Goal: Transaction & Acquisition: Purchase product/service

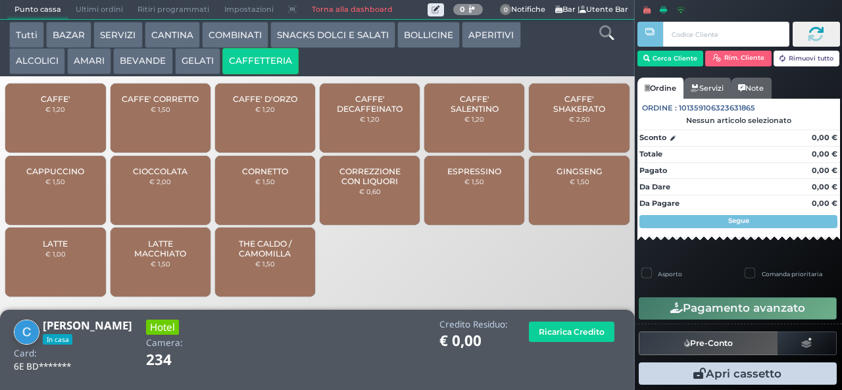
click at [68, 104] on span "CAFFE'" at bounding box center [56, 99] width 30 height 10
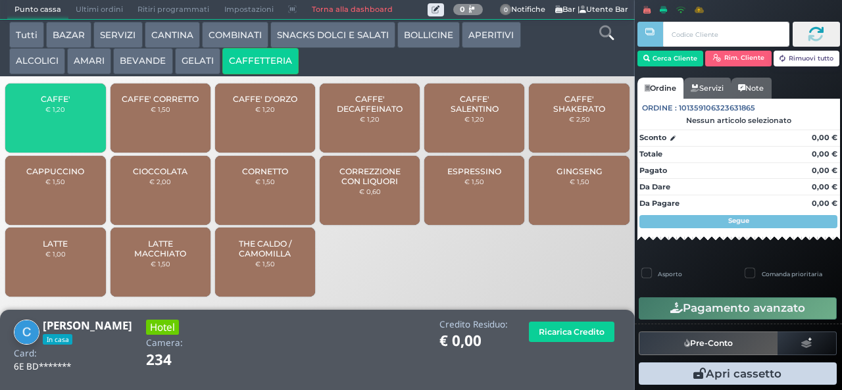
click at [66, 104] on span "CAFFE'" at bounding box center [56, 99] width 30 height 10
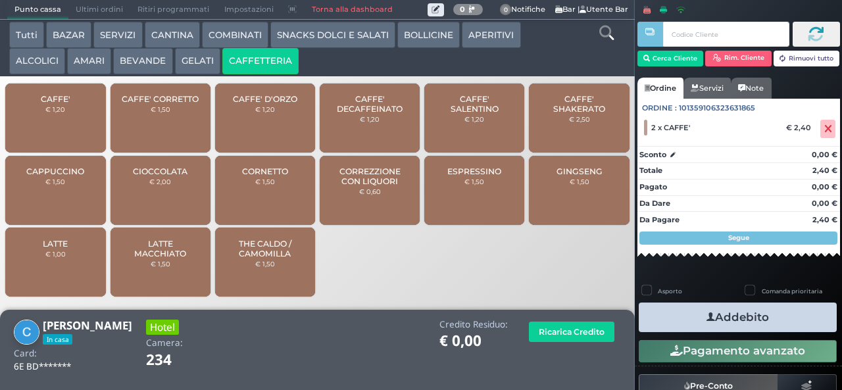
click at [728, 312] on button "Addebito" at bounding box center [738, 318] width 198 height 30
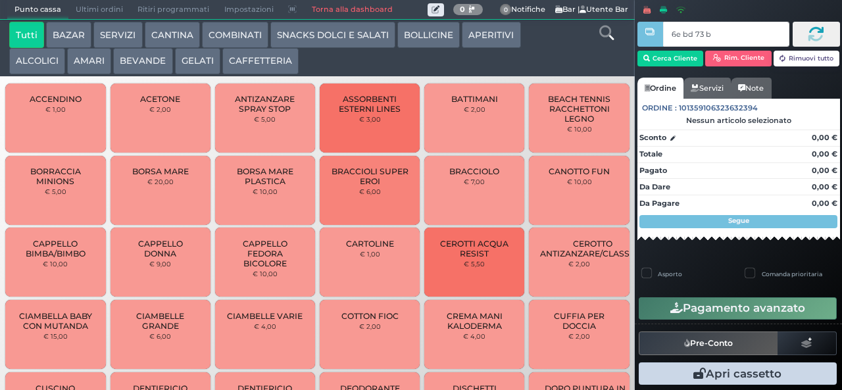
type input "6e bd 73 b9"
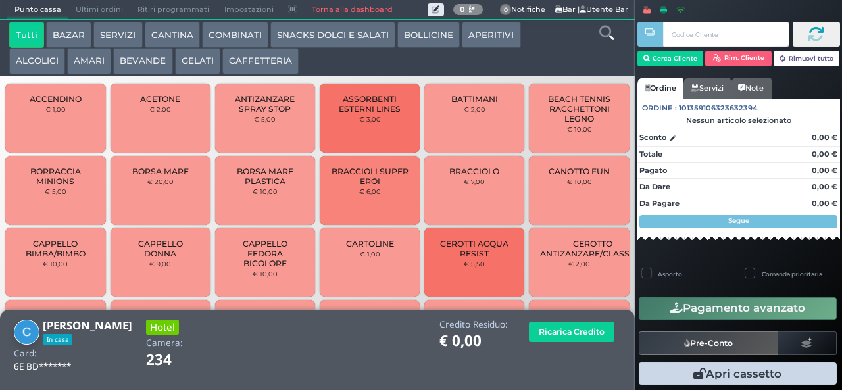
click at [270, 64] on button "CAFFETTERIA" at bounding box center [260, 61] width 76 height 26
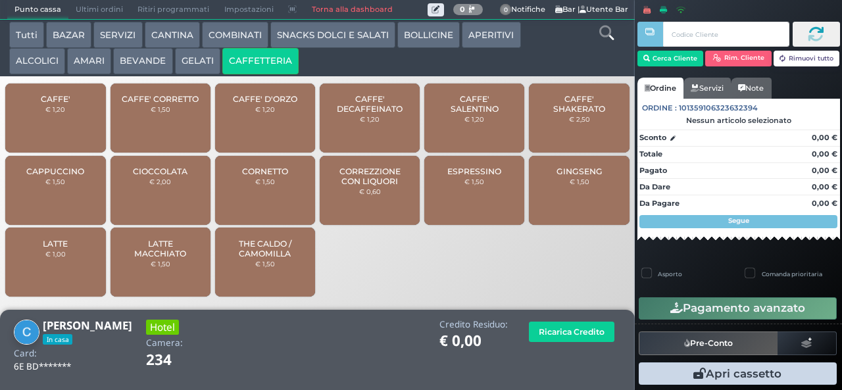
click at [73, 128] on div "CAFFE' € 1,20" at bounding box center [55, 118] width 100 height 69
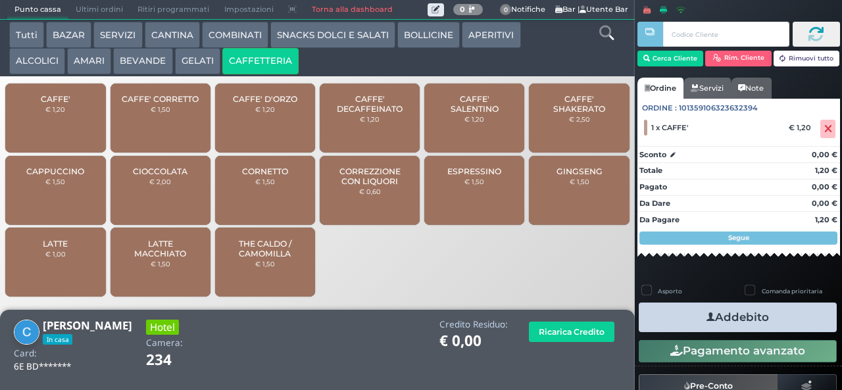
click at [723, 325] on button "Addebito" at bounding box center [738, 318] width 198 height 30
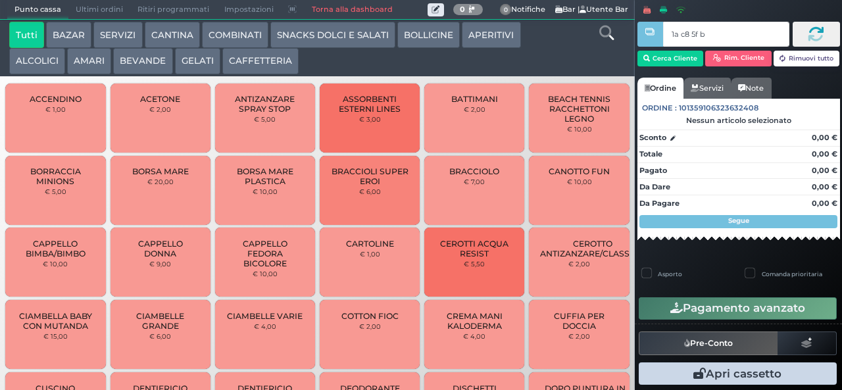
type input "1a c8 5f bb"
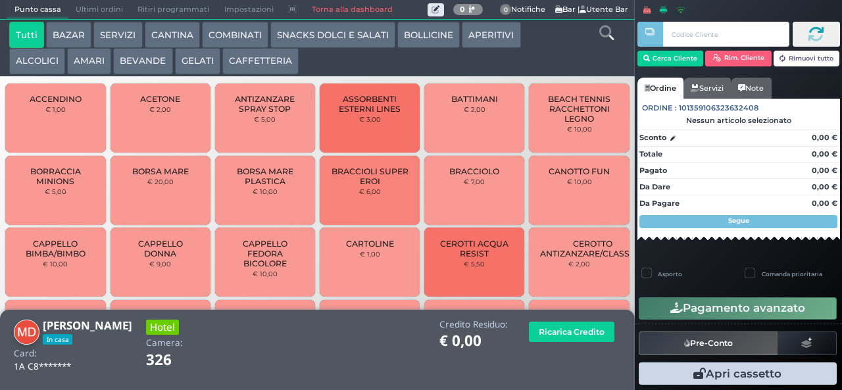
click at [259, 62] on button "CAFFETTERIA" at bounding box center [260, 61] width 76 height 26
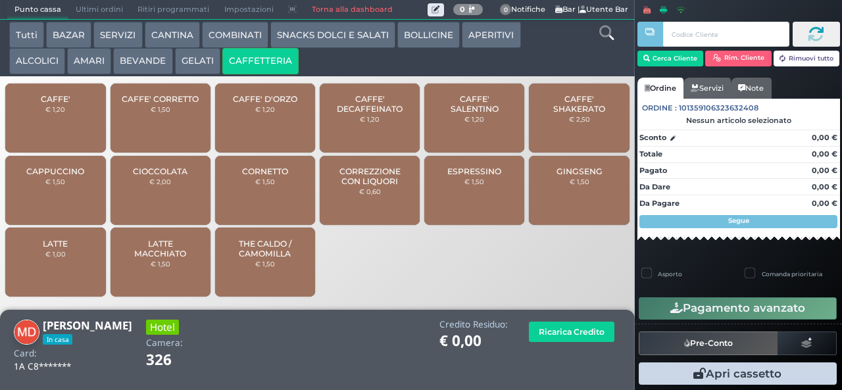
click at [65, 104] on span "CAFFE'" at bounding box center [56, 99] width 30 height 10
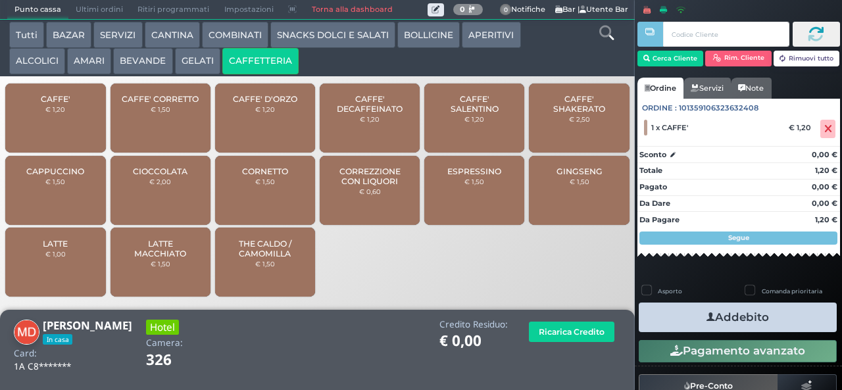
click at [734, 314] on button "Addebito" at bounding box center [738, 318] width 198 height 30
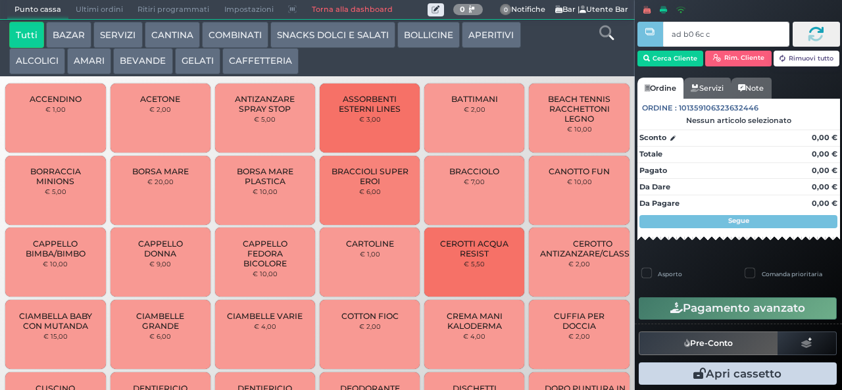
type input "ad b0 6c c3"
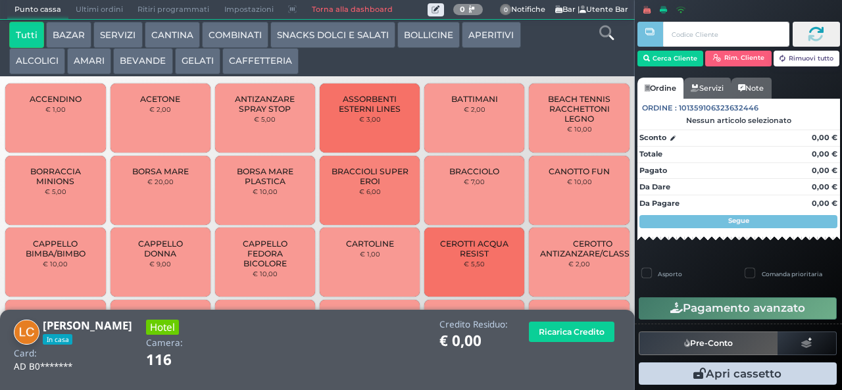
click at [263, 62] on button "CAFFETTERIA" at bounding box center [260, 61] width 76 height 26
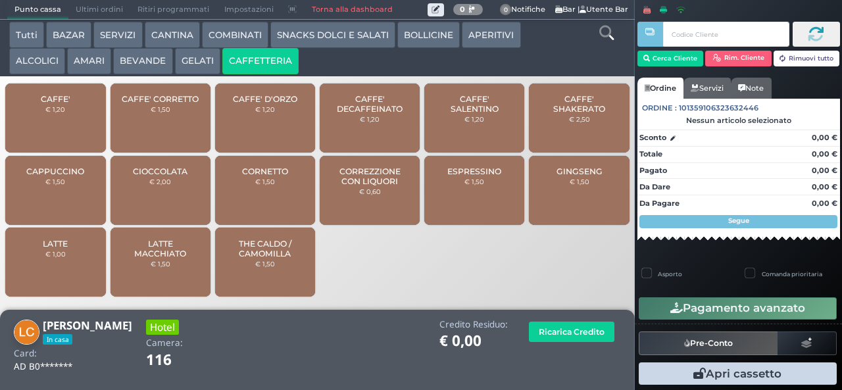
click at [67, 104] on span "CAFFE'" at bounding box center [56, 99] width 30 height 10
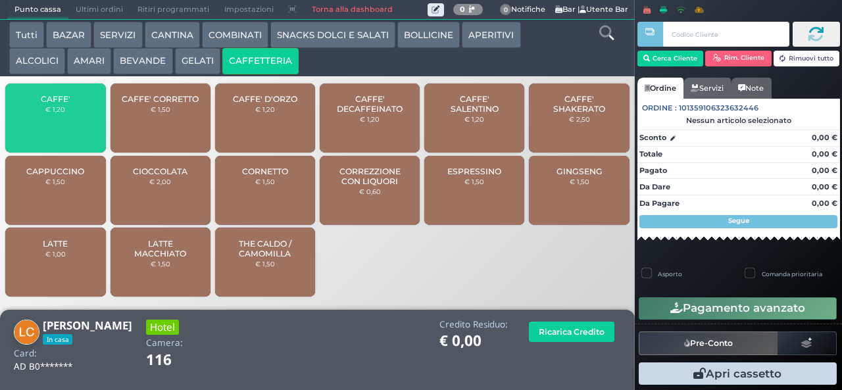
click at [65, 104] on span "CAFFE'" at bounding box center [56, 99] width 30 height 10
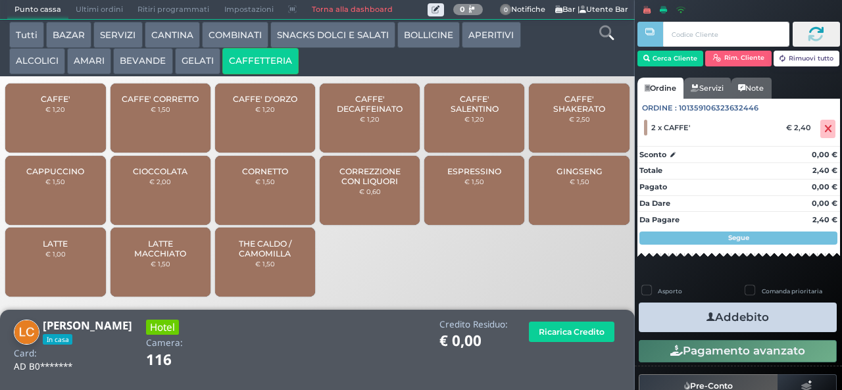
click at [729, 312] on button "Addebito" at bounding box center [738, 318] width 198 height 30
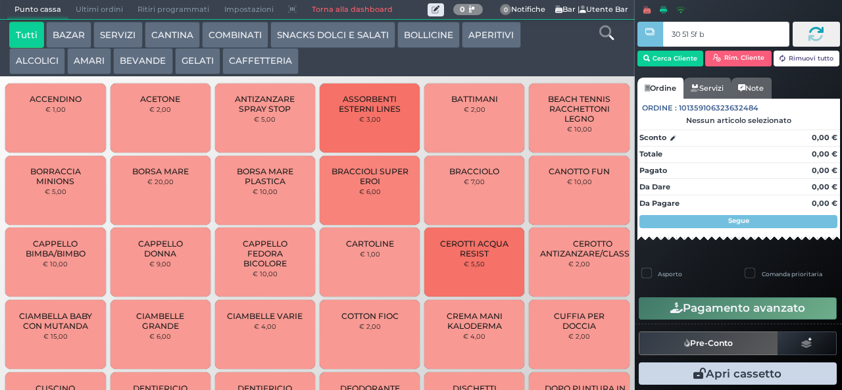
type input "30 51 5f bb"
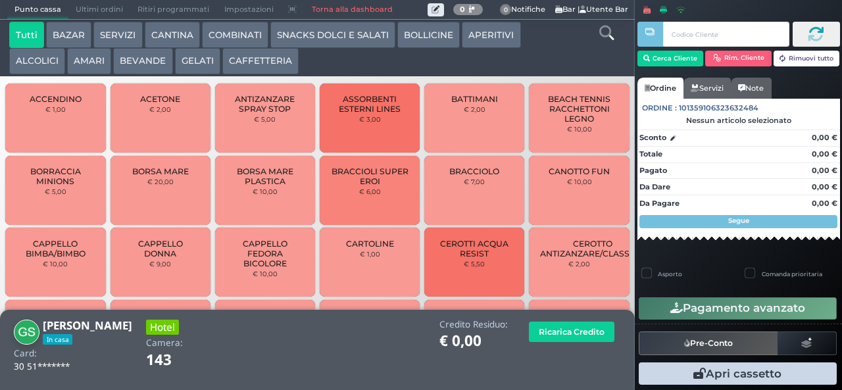
click at [151, 70] on button "BEVANDE" at bounding box center [142, 61] width 59 height 26
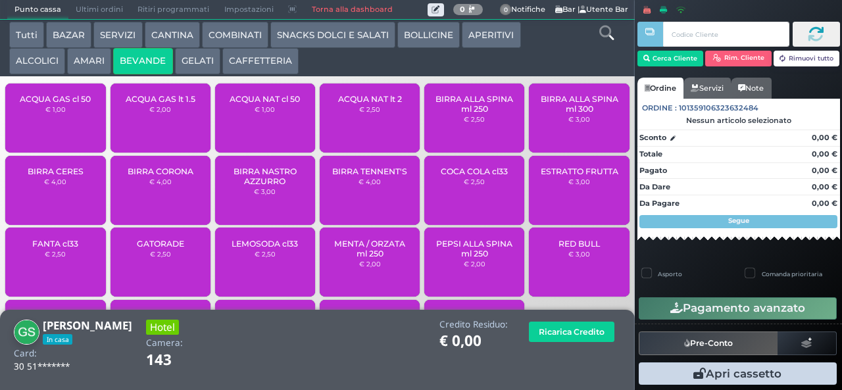
click at [276, 104] on span "ACQUA NAT cl 50" at bounding box center [265, 99] width 70 height 10
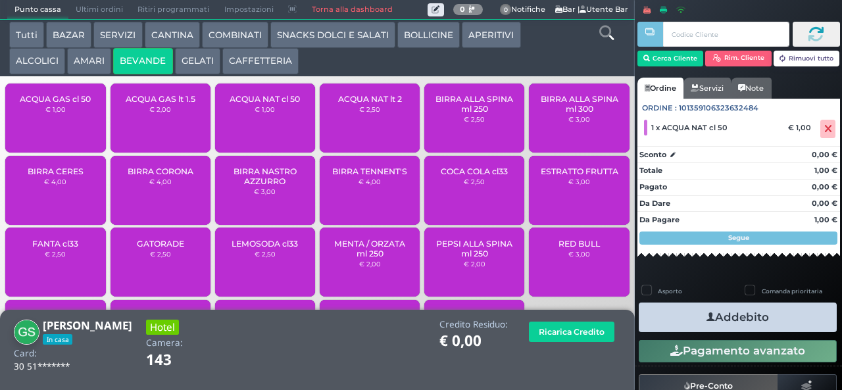
click at [735, 318] on button "Addebito" at bounding box center [738, 318] width 198 height 30
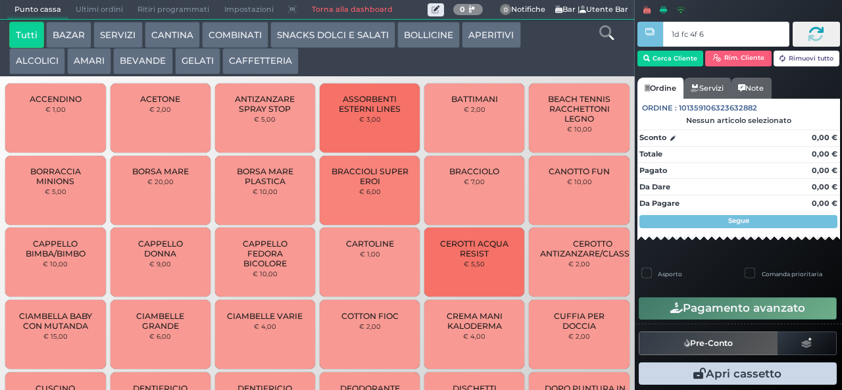
type input "1d fc 4f 66"
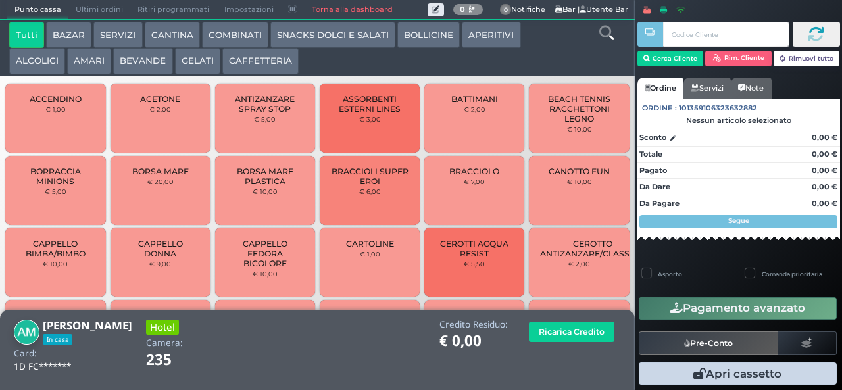
click at [275, 61] on button "CAFFETTERIA" at bounding box center [260, 61] width 76 height 26
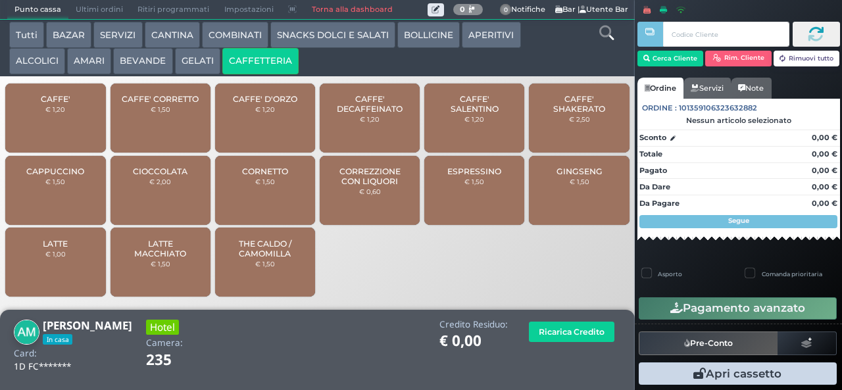
click at [70, 197] on div "CAPPUCCINO € 1,50" at bounding box center [55, 190] width 100 height 69
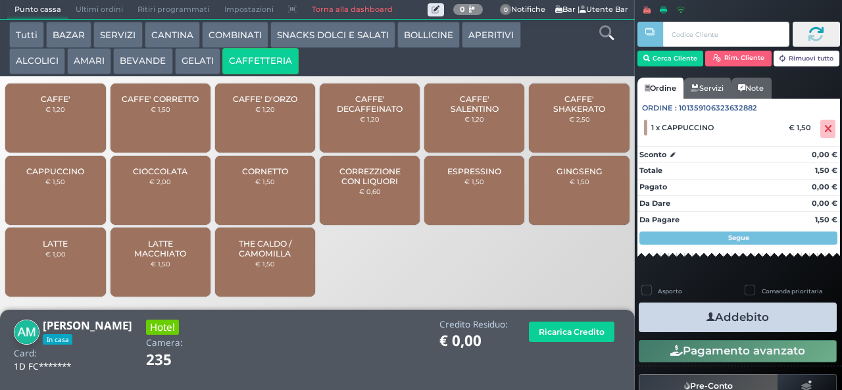
click at [741, 318] on button "Addebito" at bounding box center [738, 318] width 198 height 30
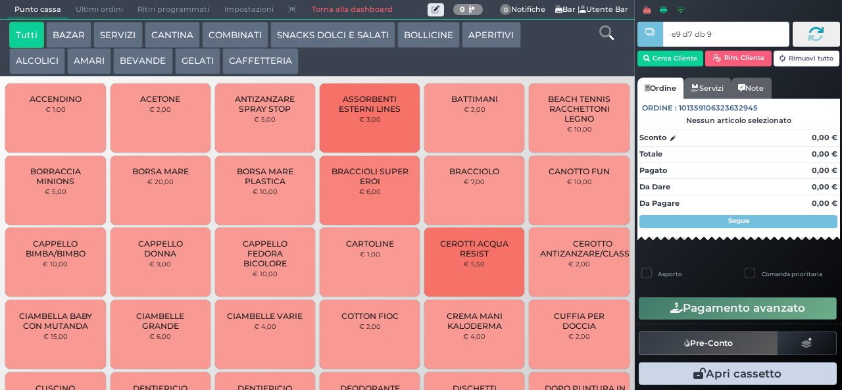
type input "e9 d7 db 94"
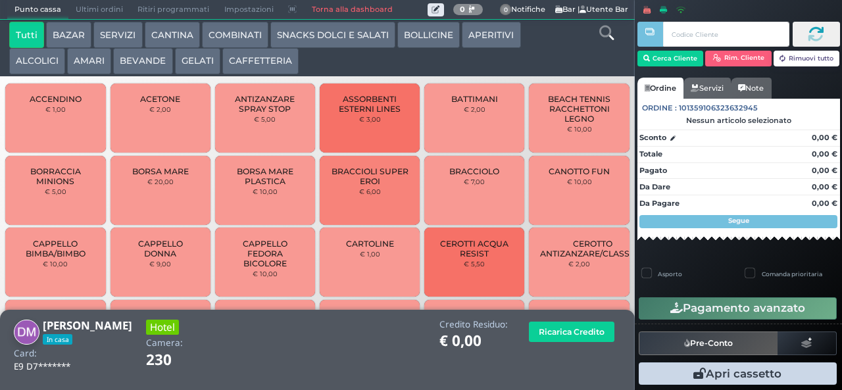
click at [155, 62] on button "BEVANDE" at bounding box center [142, 61] width 59 height 26
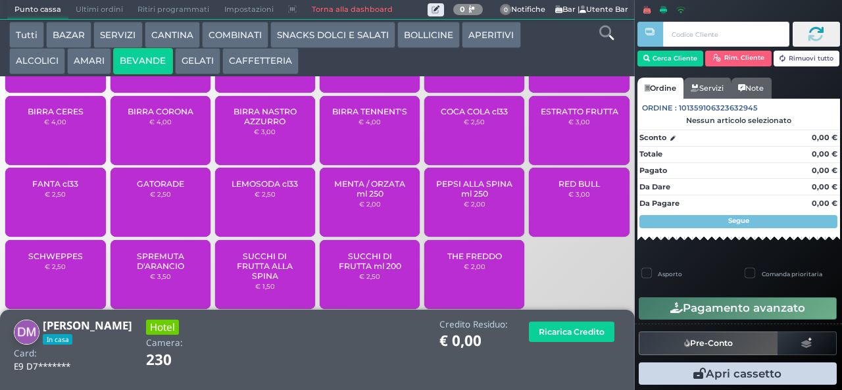
scroll to position [87, 0]
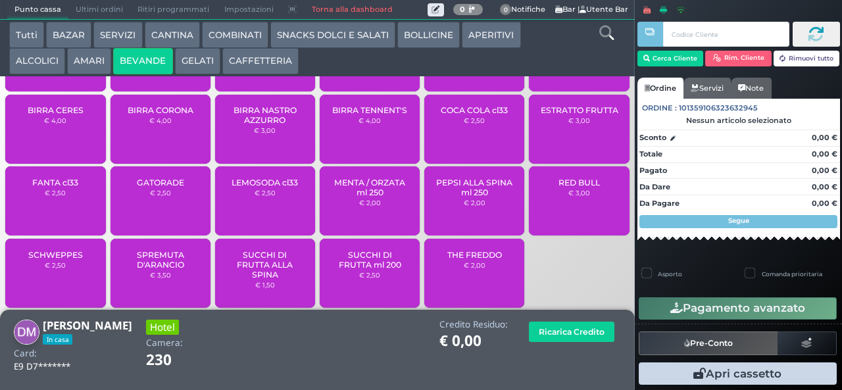
click at [391, 270] on span "SUCCHI DI FRUTTA ml 200" at bounding box center [370, 260] width 78 height 20
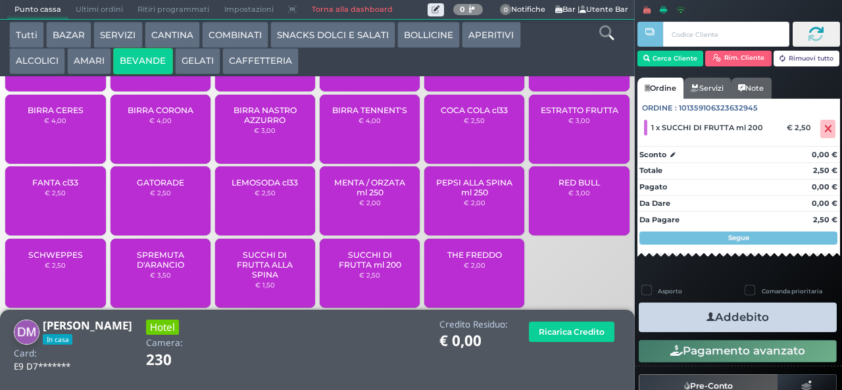
click at [753, 318] on button "Addebito" at bounding box center [738, 318] width 198 height 30
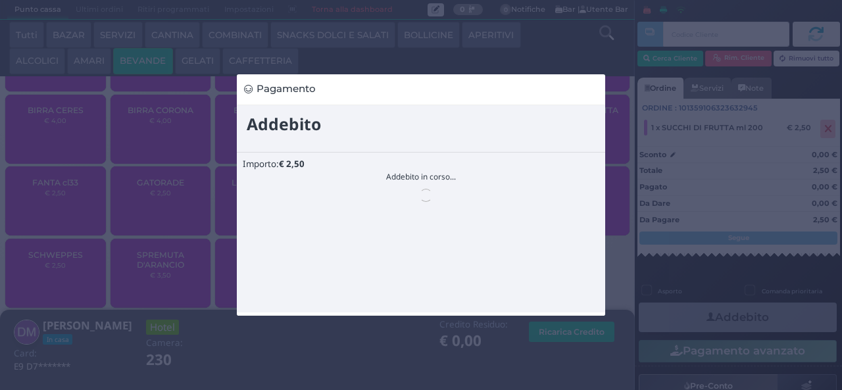
scroll to position [0, 0]
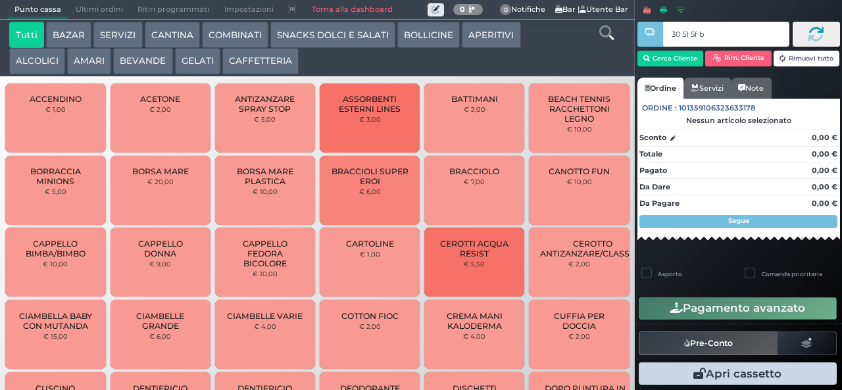
type input "30 51 5f bb"
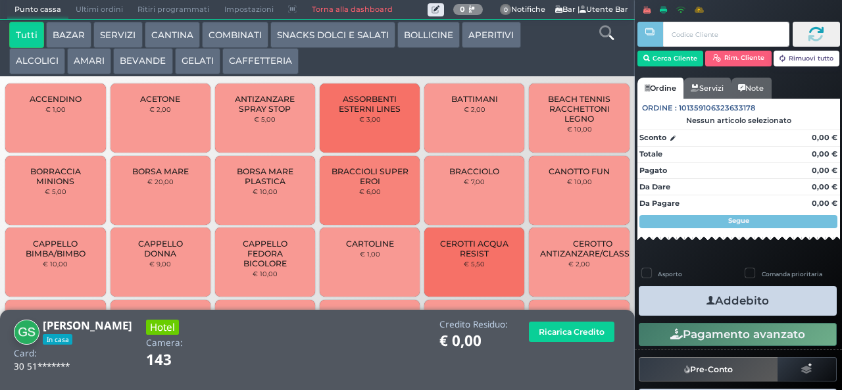
click at [267, 72] on button "CAFFETTERIA" at bounding box center [260, 61] width 76 height 26
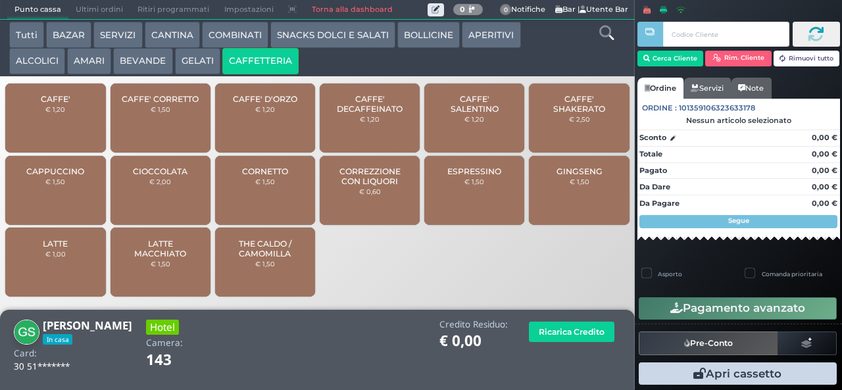
click at [65, 104] on span "CAFFE'" at bounding box center [56, 99] width 30 height 10
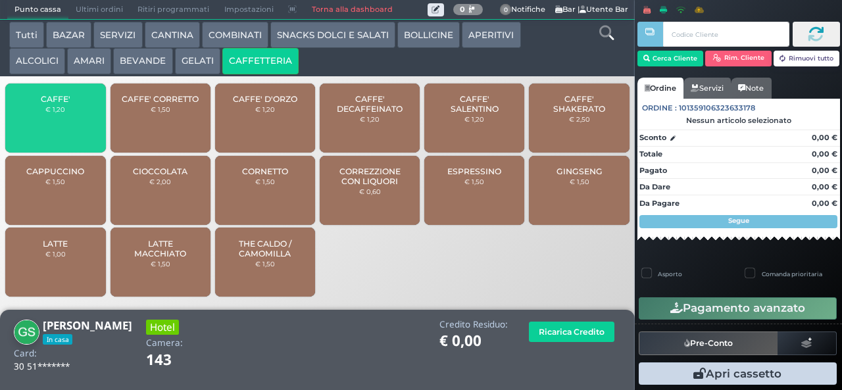
click at [70, 125] on div "CAFFE' € 1,20" at bounding box center [55, 118] width 100 height 69
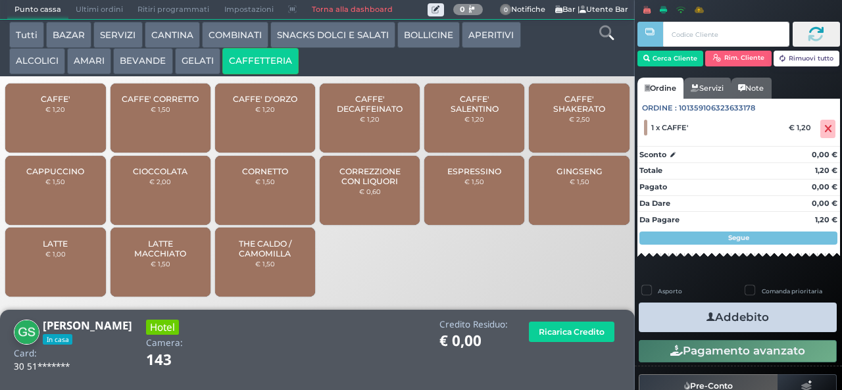
click at [67, 104] on span "CAFFE'" at bounding box center [56, 99] width 30 height 10
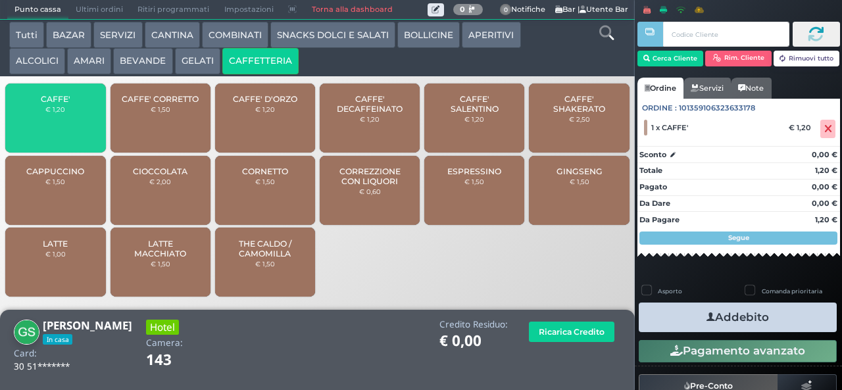
click at [82, 117] on div "CAFFE' € 1,20" at bounding box center [55, 118] width 100 height 69
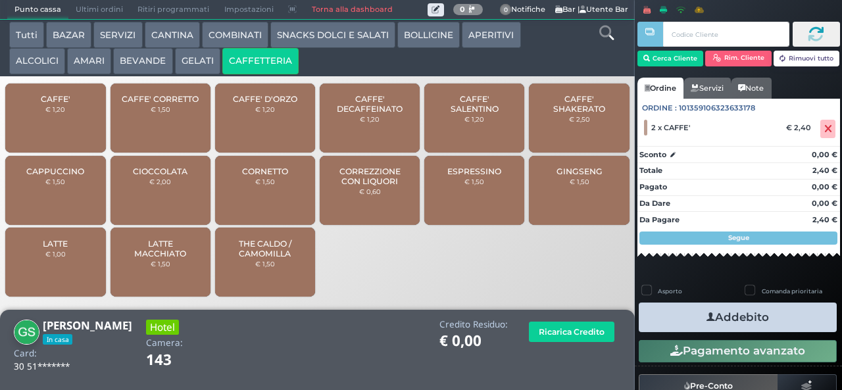
click at [89, 118] on div "CAFFE' € 1,20" at bounding box center [55, 118] width 100 height 69
click at [734, 317] on button "Addebito" at bounding box center [738, 318] width 198 height 30
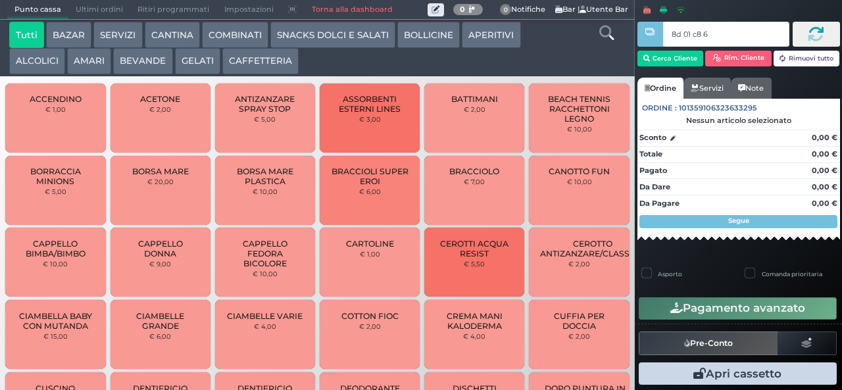
type input "8d 01 c8 65"
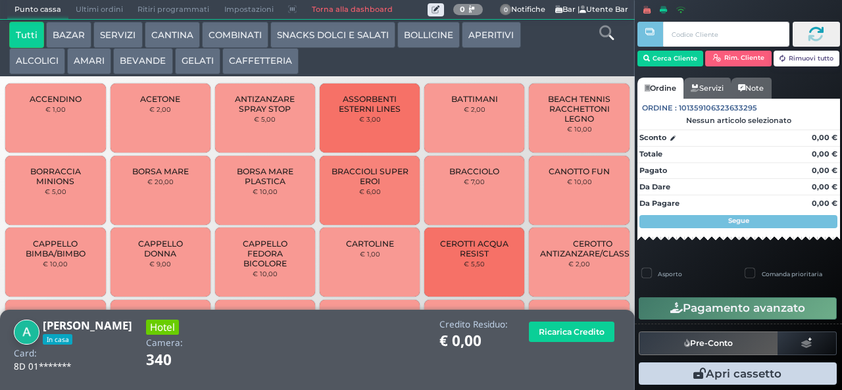
click at [259, 63] on button "CAFFETTERIA" at bounding box center [260, 61] width 76 height 26
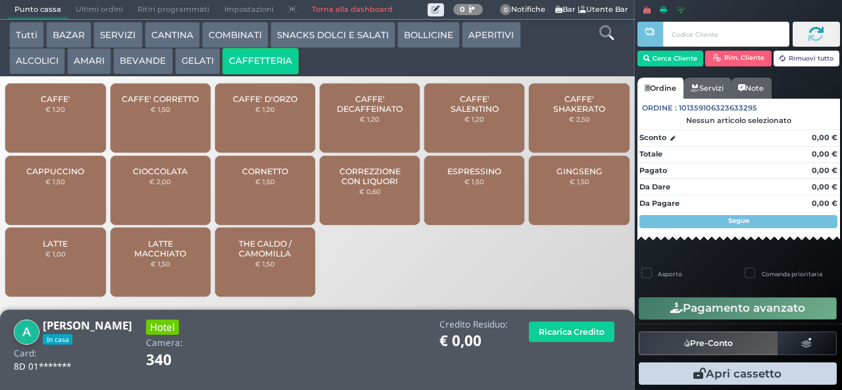
click at [70, 124] on div "CAFFE' € 1,20" at bounding box center [55, 118] width 100 height 69
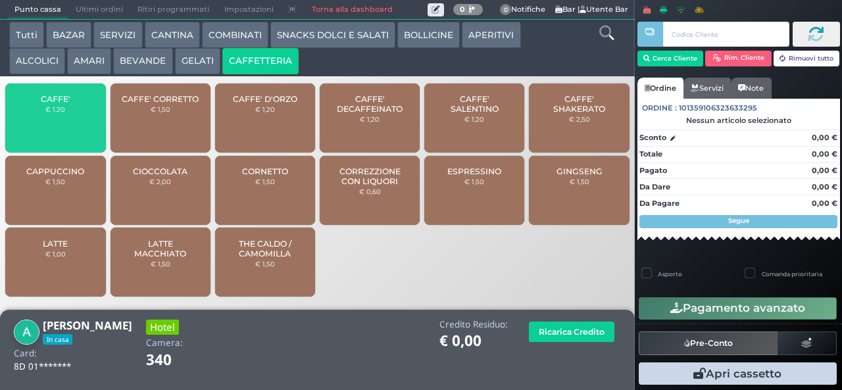
click at [64, 104] on span "CAFFE'" at bounding box center [56, 99] width 30 height 10
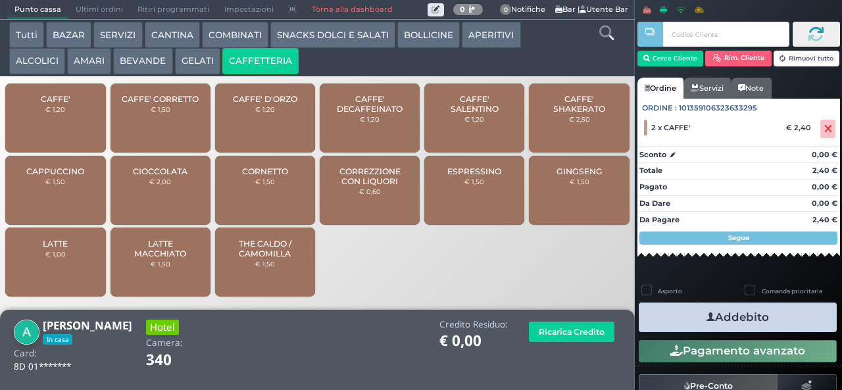
click at [728, 315] on button "Addebito" at bounding box center [738, 318] width 198 height 30
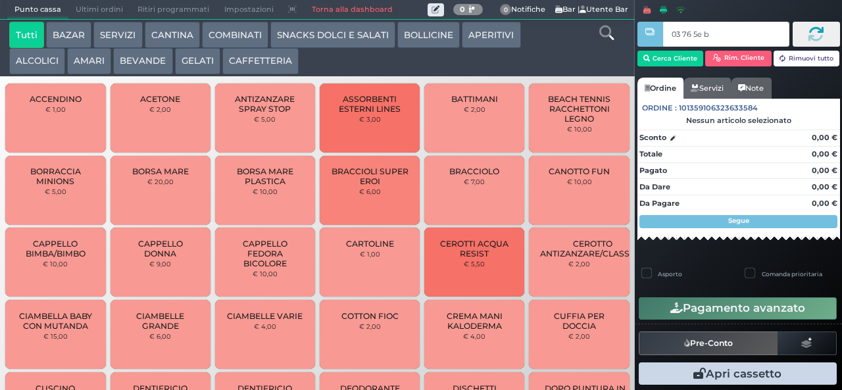
type input "03 76 5e bb"
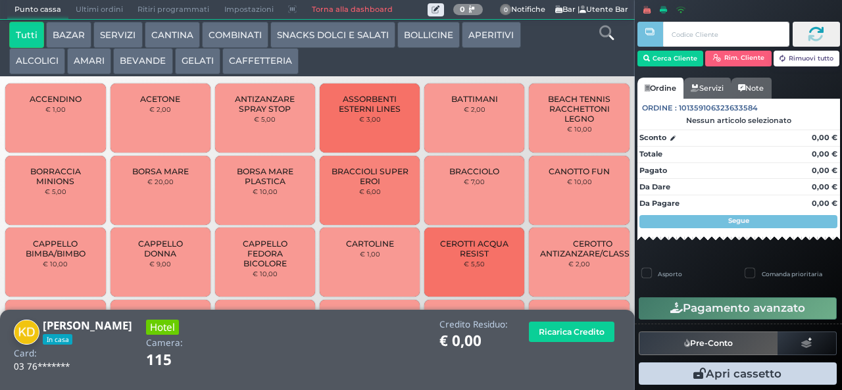
click at [274, 71] on button "CAFFETTERIA" at bounding box center [260, 61] width 76 height 26
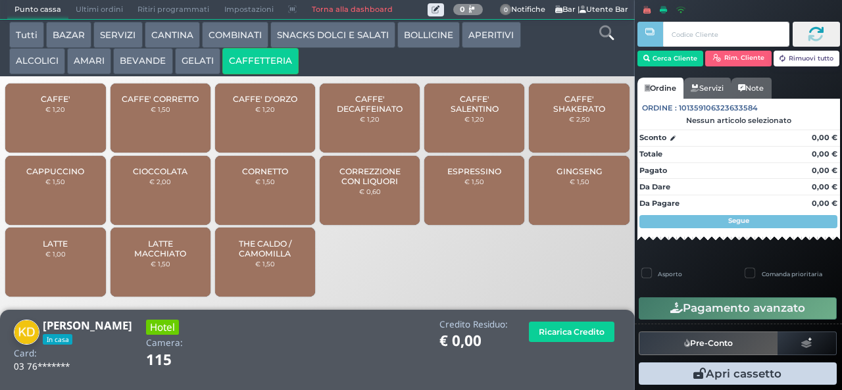
click at [88, 127] on div "CAFFE' € 1,20" at bounding box center [55, 118] width 100 height 69
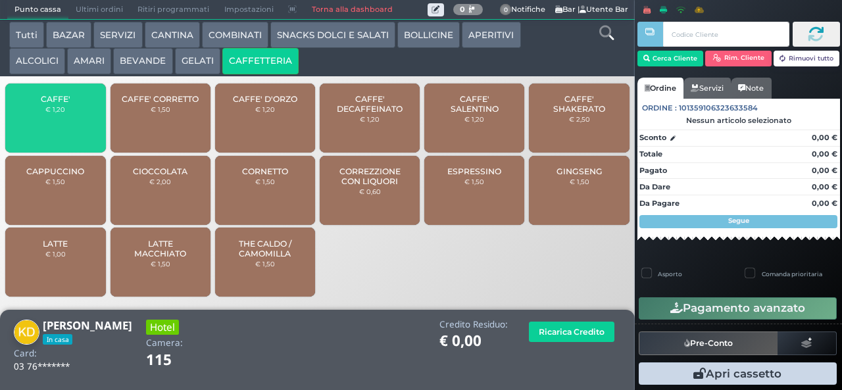
click at [96, 120] on div "CAFFE' € 1,20" at bounding box center [55, 118] width 100 height 69
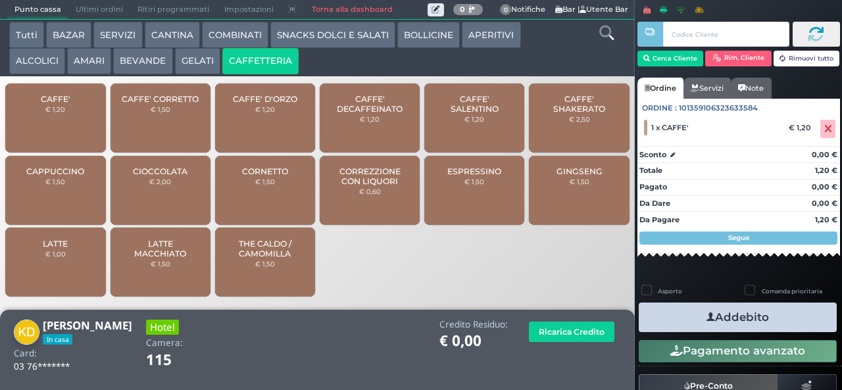
click at [95, 120] on div "CAFFE' € 1,20" at bounding box center [55, 118] width 100 height 69
click at [94, 121] on div "CAFFE' € 1,20" at bounding box center [55, 118] width 100 height 69
click at [89, 128] on div "CAFFE' € 1,20" at bounding box center [55, 118] width 100 height 69
click at [84, 124] on div "CAFFE' € 1,20" at bounding box center [55, 118] width 100 height 69
click at [707, 317] on icon "button" at bounding box center [711, 318] width 9 height 14
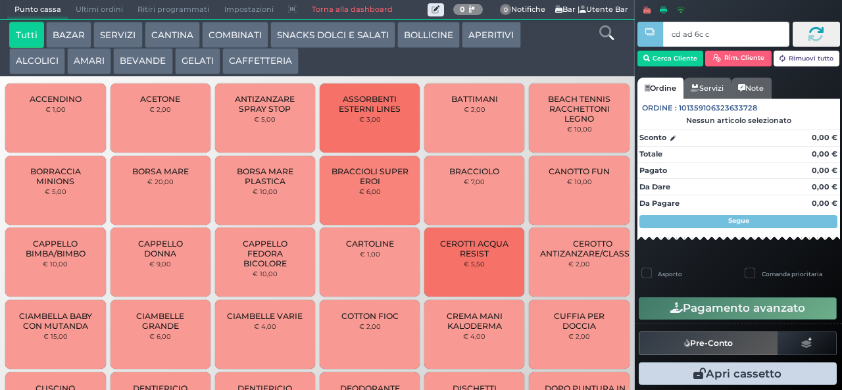
type input "cd ad 6c c3"
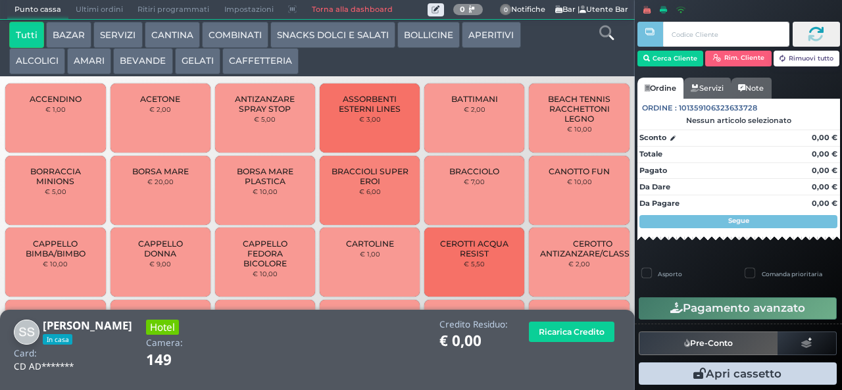
click at [264, 64] on button "CAFFETTERIA" at bounding box center [260, 61] width 76 height 26
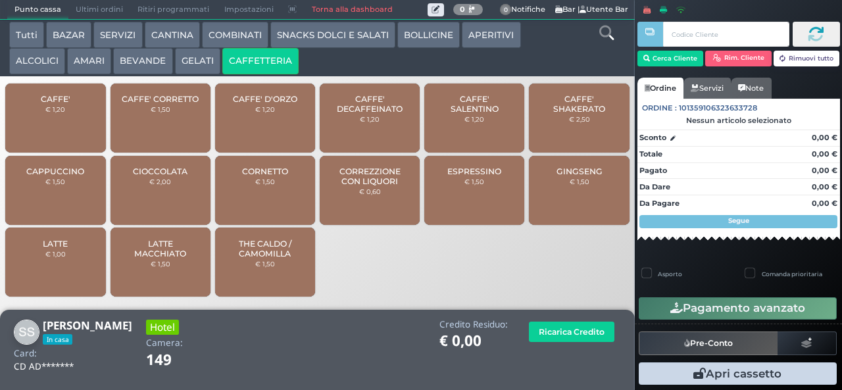
click at [69, 104] on span "CAFFE'" at bounding box center [56, 99] width 30 height 10
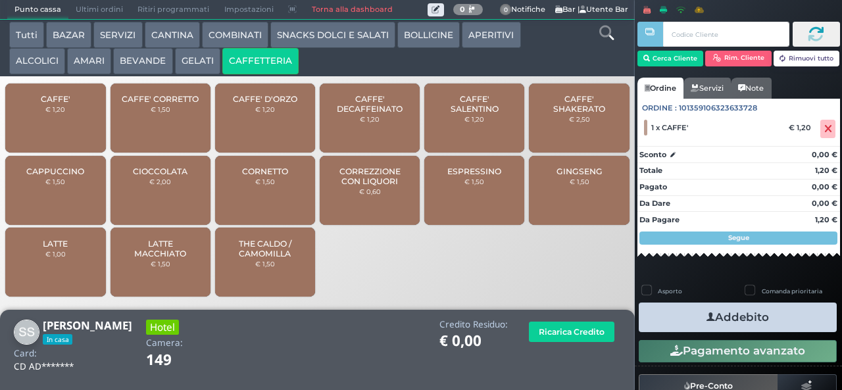
click at [64, 104] on span "CAFFE'" at bounding box center [56, 99] width 30 height 10
click at [708, 316] on icon "button" at bounding box center [711, 318] width 9 height 14
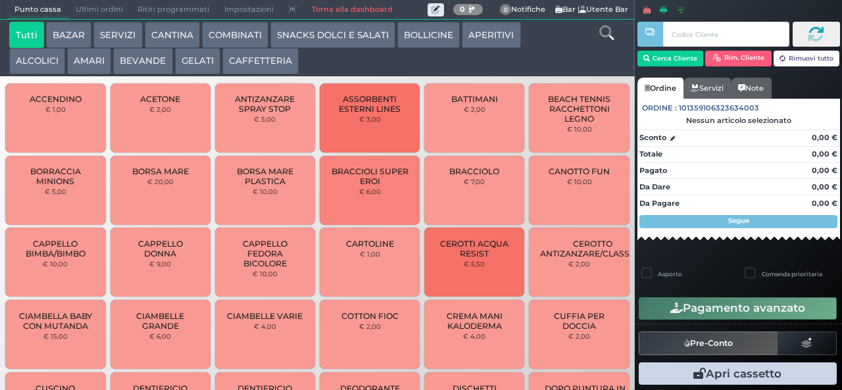
click at [67, 36] on button "BAZAR" at bounding box center [68, 35] width 45 height 26
click at [46, 22] on button "BAZAR" at bounding box center [68, 35] width 45 height 26
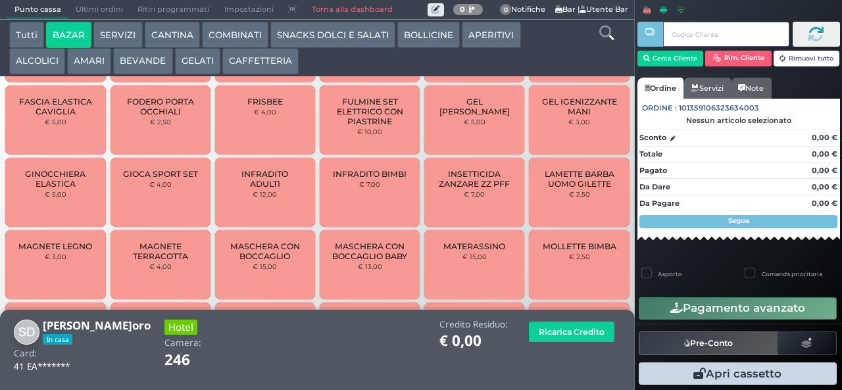
scroll to position [512, 0]
click at [254, 187] on span "INFRADITO ADULTI" at bounding box center [265, 180] width 78 height 20
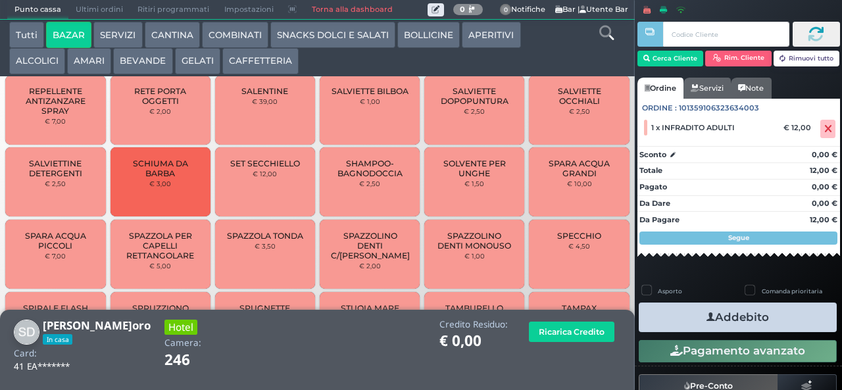
scroll to position [1047, 0]
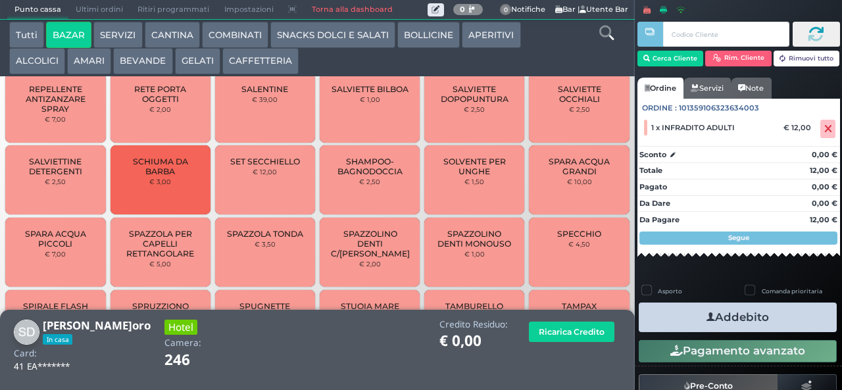
click at [351, 176] on span "SHAMPOO-BAGNODOCCIA" at bounding box center [370, 167] width 78 height 20
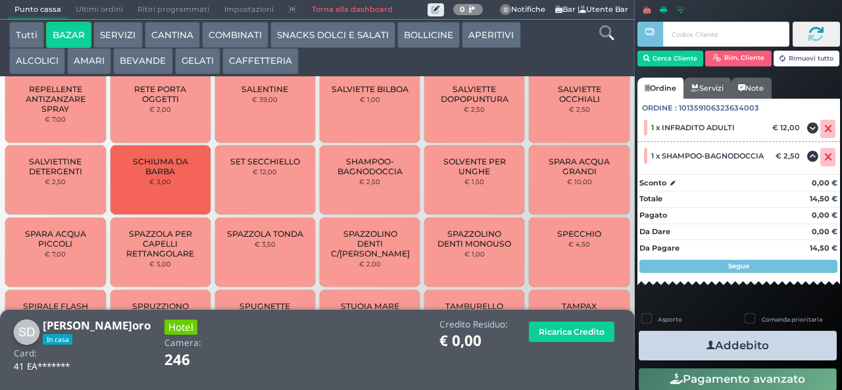
click at [684, 341] on button "Addebito" at bounding box center [738, 346] width 198 height 30
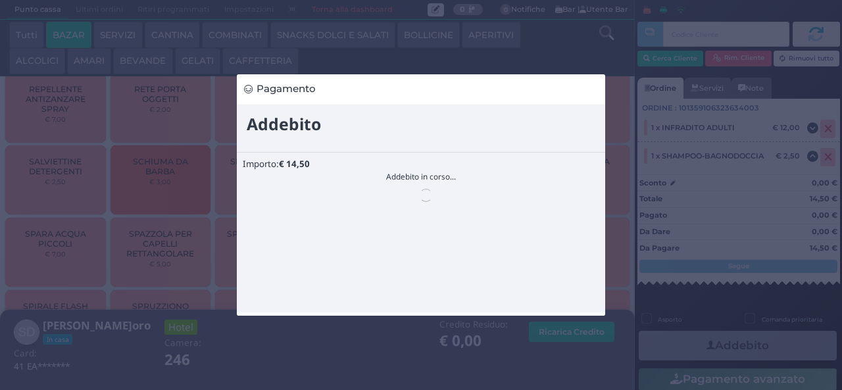
scroll to position [0, 0]
